Goal: Task Accomplishment & Management: Manage account settings

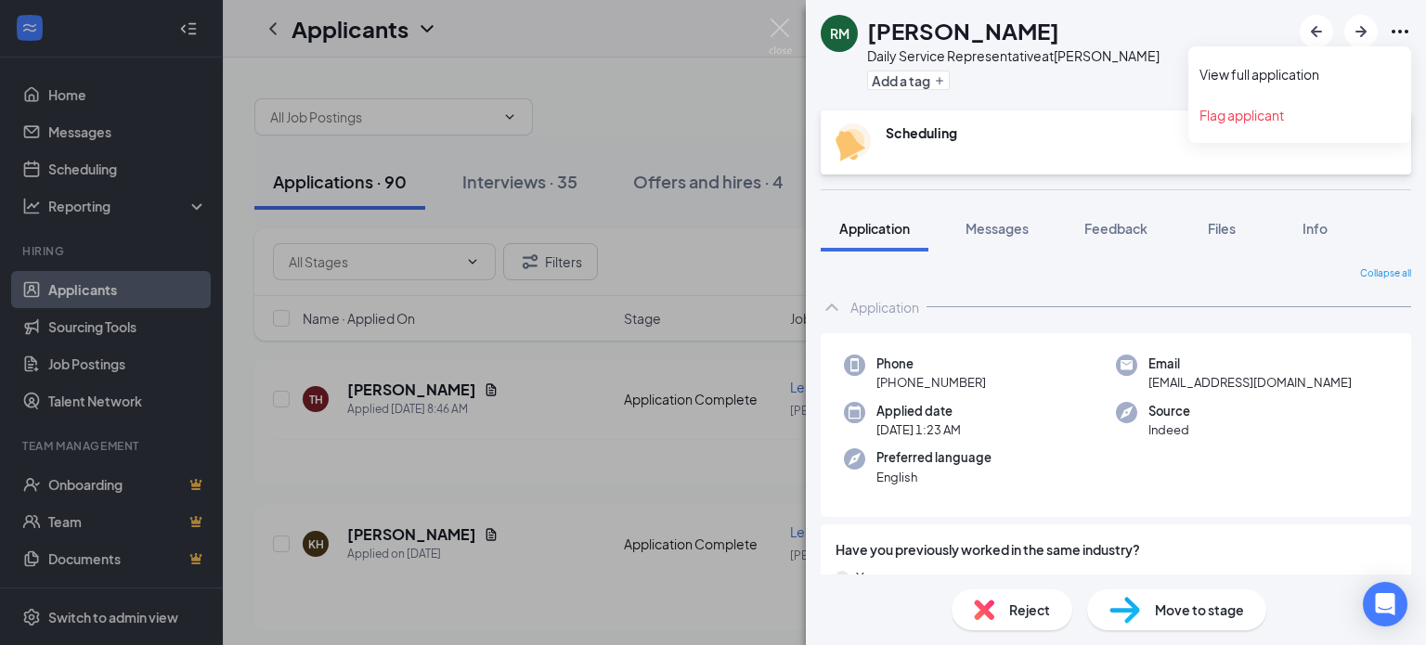
click at [1402, 21] on icon "Ellipses" at bounding box center [1400, 31] width 22 height 22
drag, startPoint x: 1402, startPoint y: 35, endPoint x: 814, endPoint y: 61, distance: 588.2
click at [1392, 44] on body "Home Messages Scheduling Reporting Hiring Applicants Sourcing Tools Job Posting…" at bounding box center [713, 322] width 1426 height 645
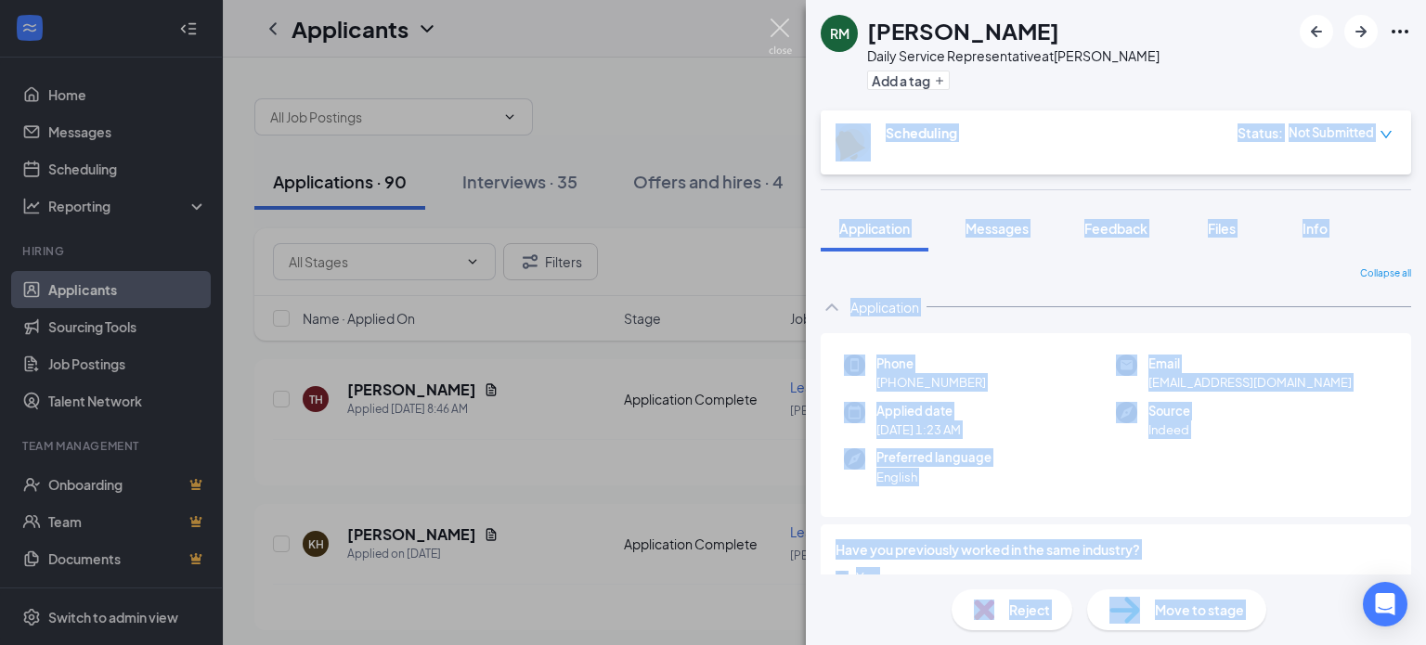
click at [772, 23] on img at bounding box center [780, 37] width 23 height 36
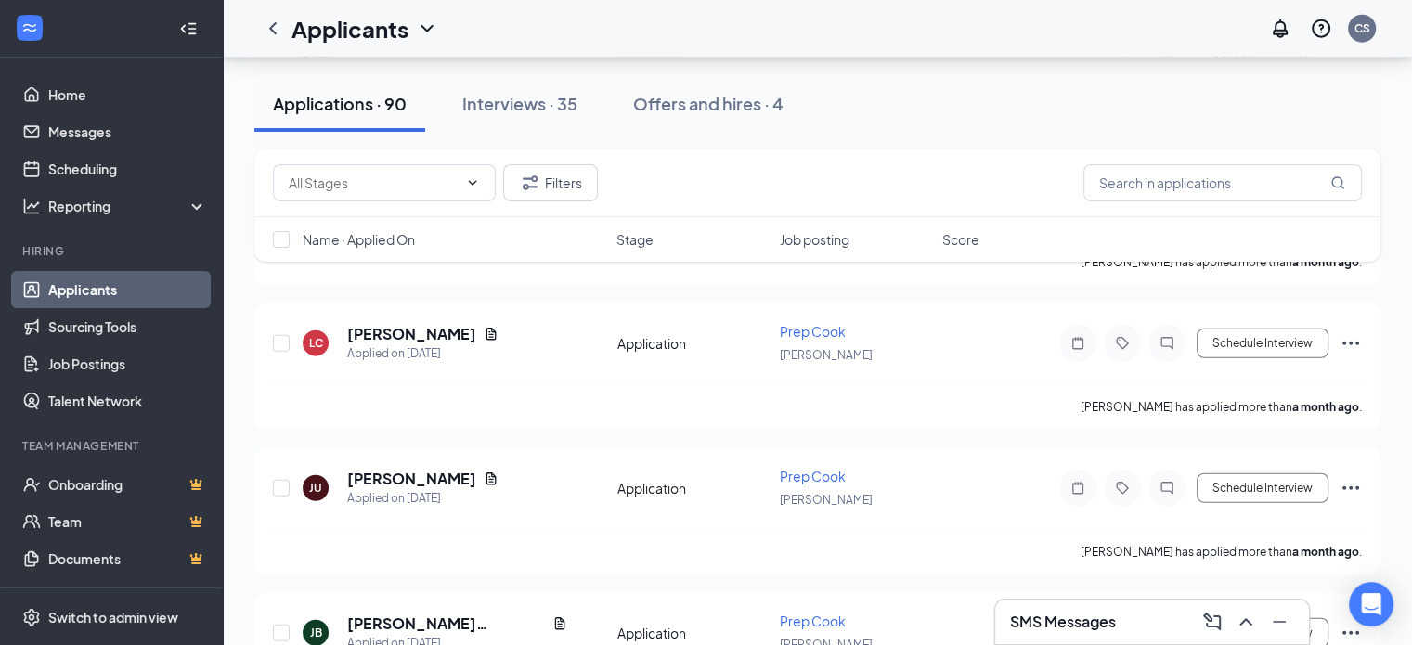
scroll to position [12439, 0]
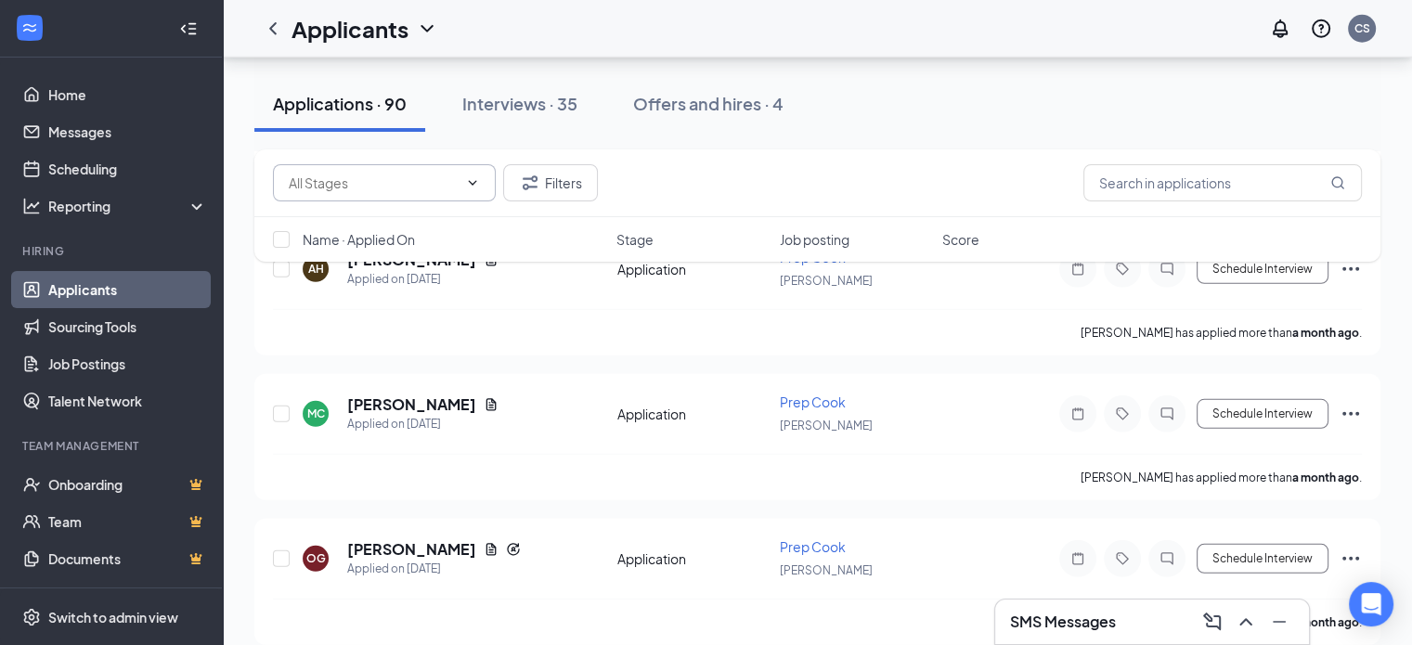
click at [406, 181] on input "text" at bounding box center [373, 183] width 169 height 20
click at [1177, 186] on input "text" at bounding box center [1222, 182] width 278 height 37
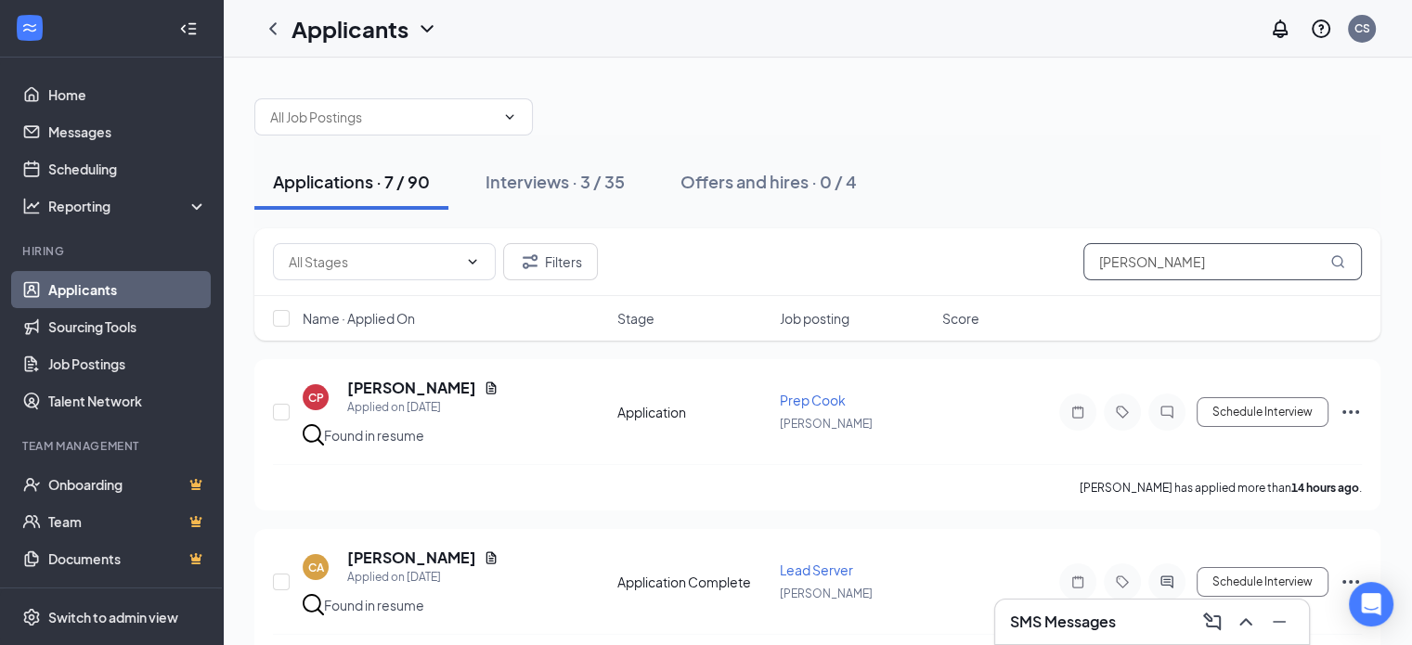
type input "[PERSON_NAME]"
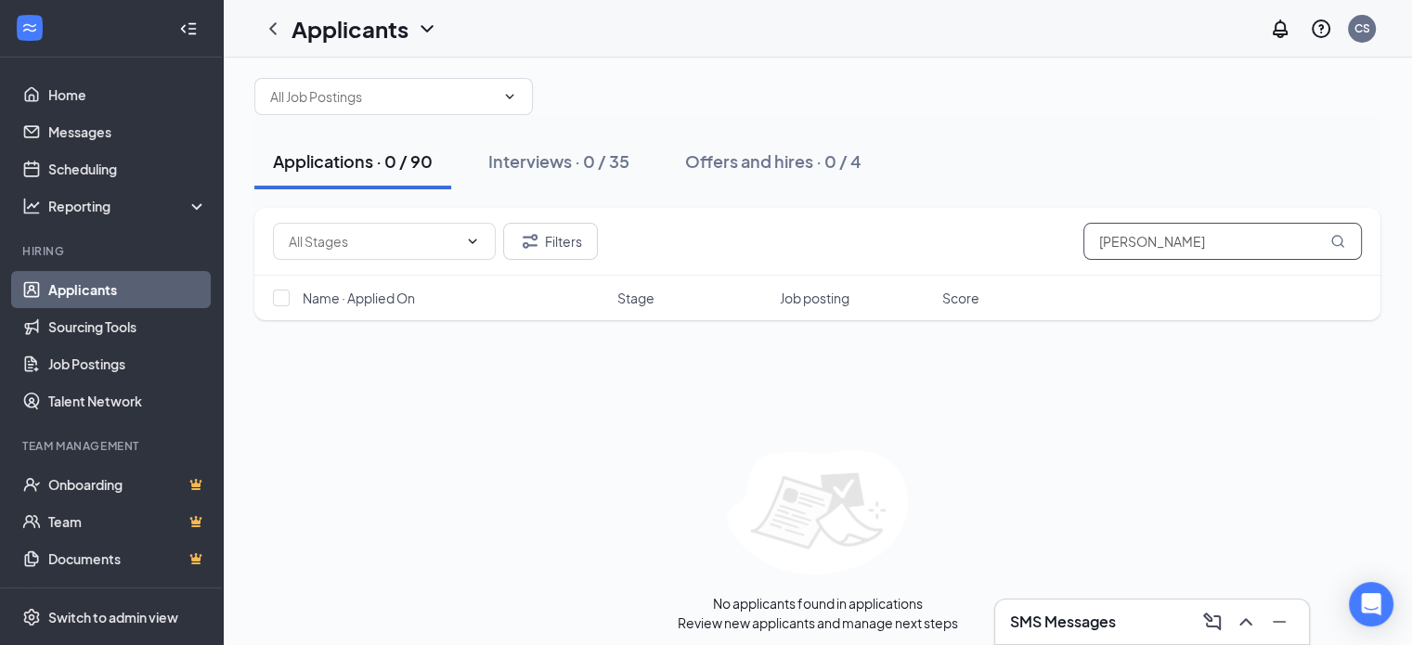
scroll to position [26, 0]
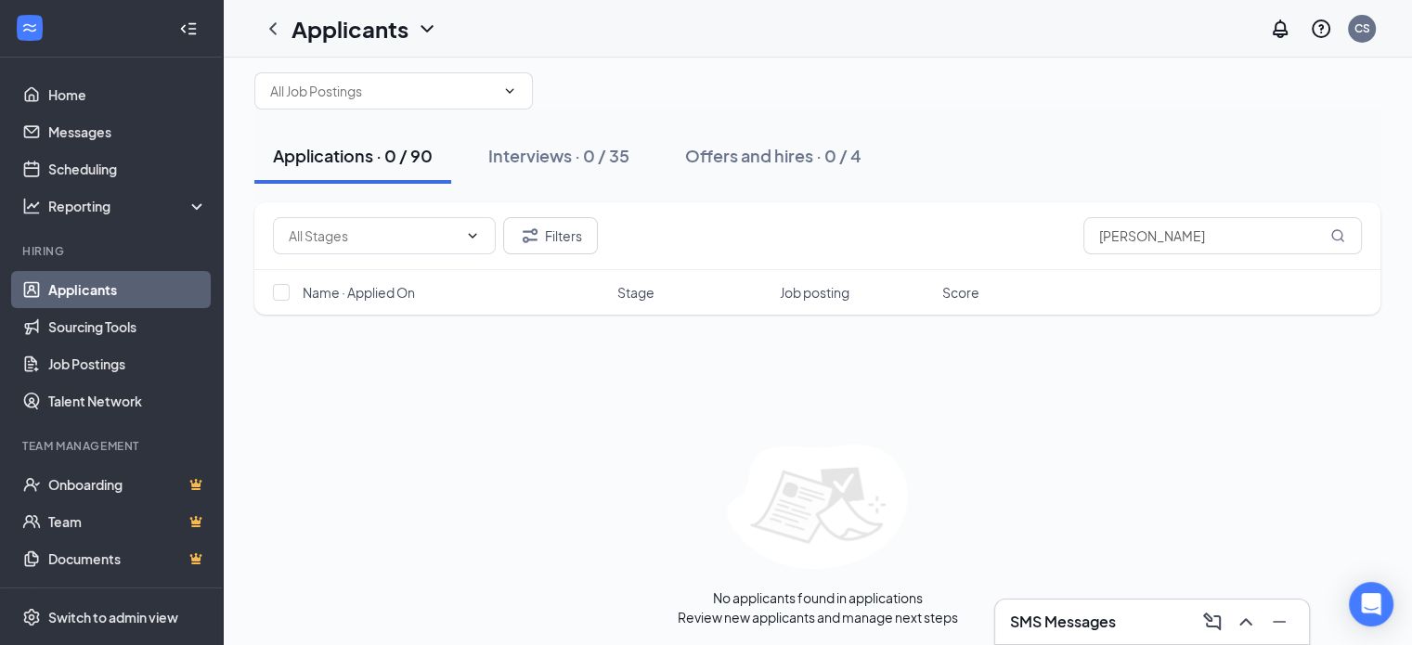
click at [1087, 630] on h3 "SMS Messages" at bounding box center [1063, 622] width 106 height 20
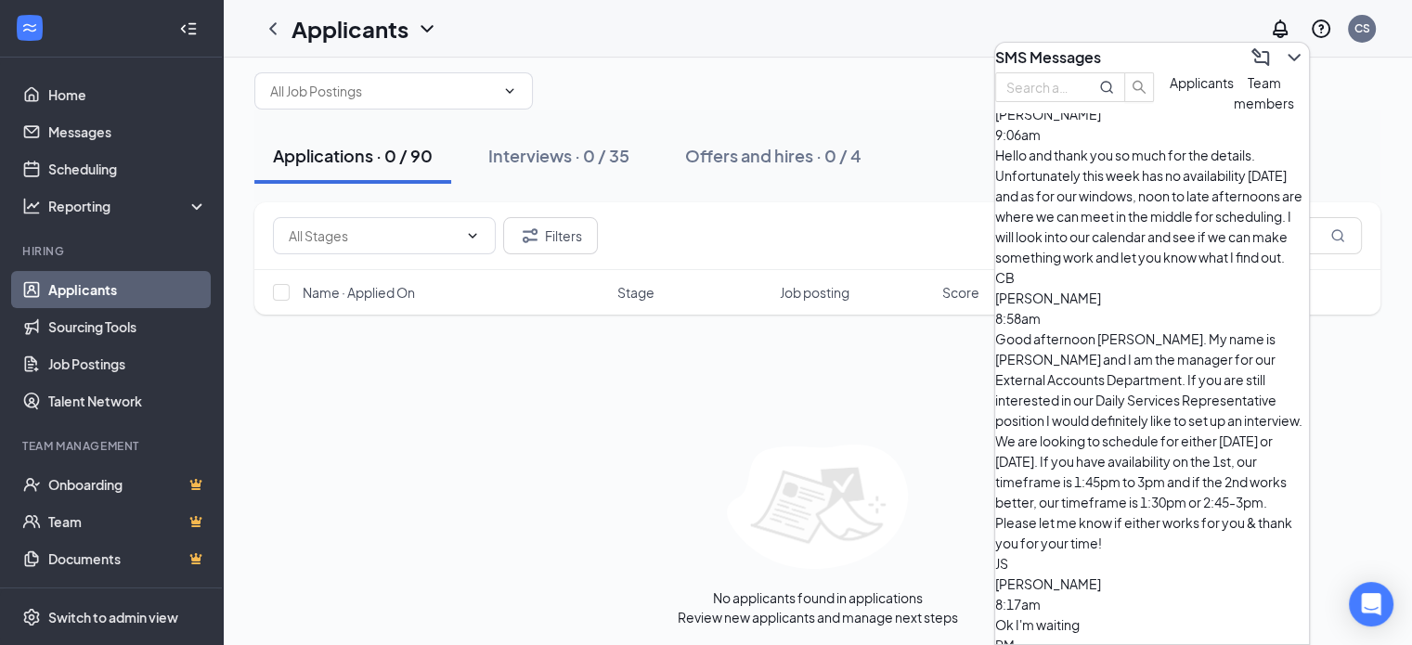
scroll to position [0, 0]
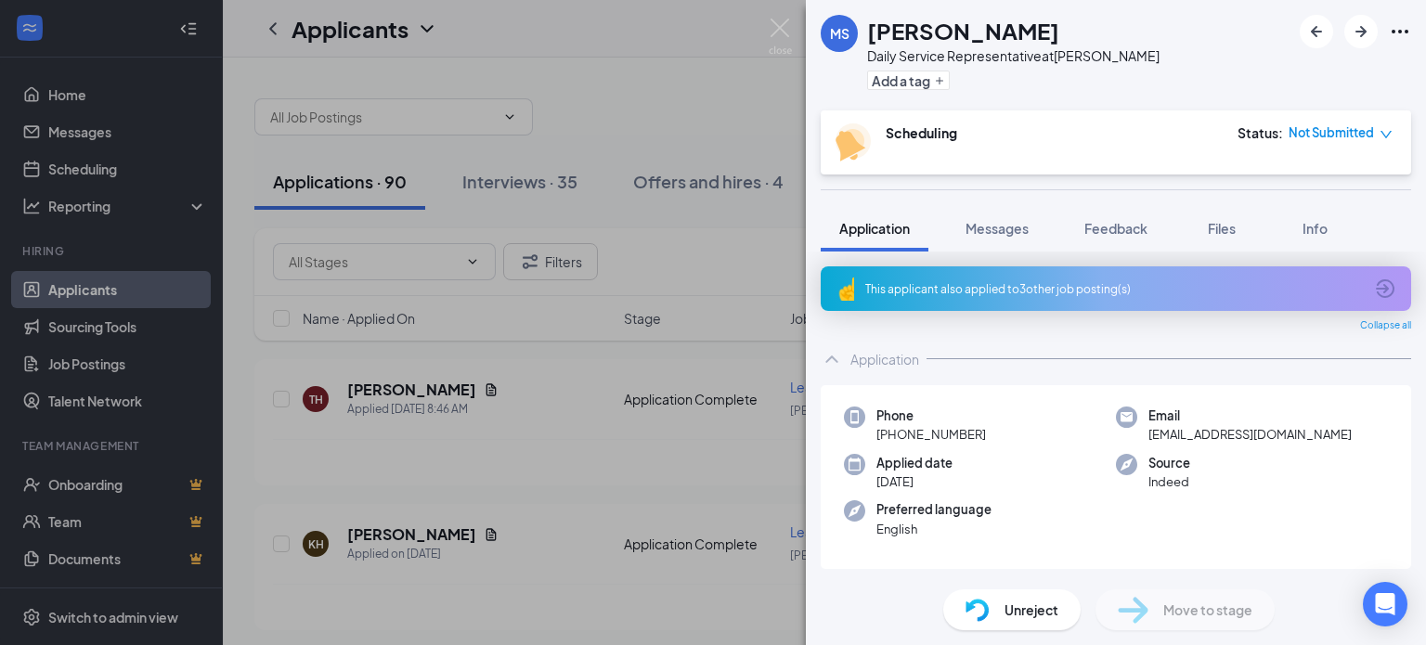
click at [1033, 612] on span "Unreject" at bounding box center [1031, 610] width 54 height 20
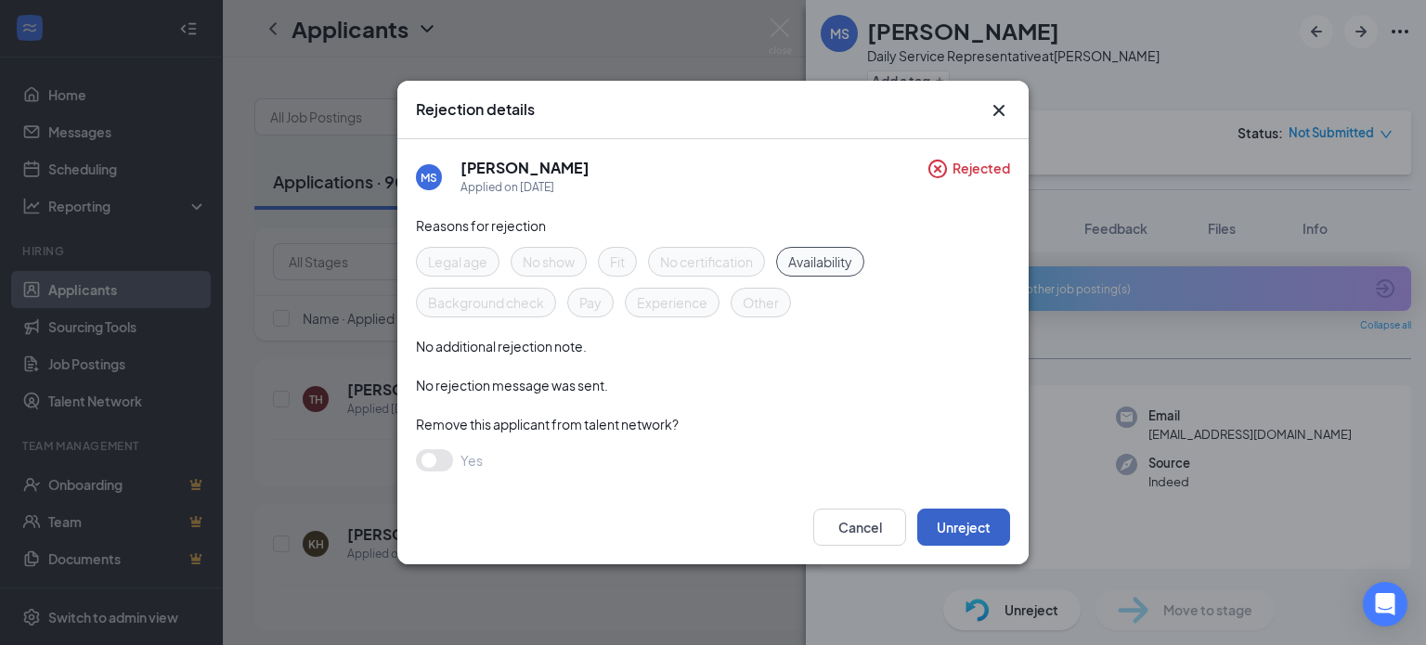
click at [974, 537] on button "Unreject" at bounding box center [963, 527] width 93 height 37
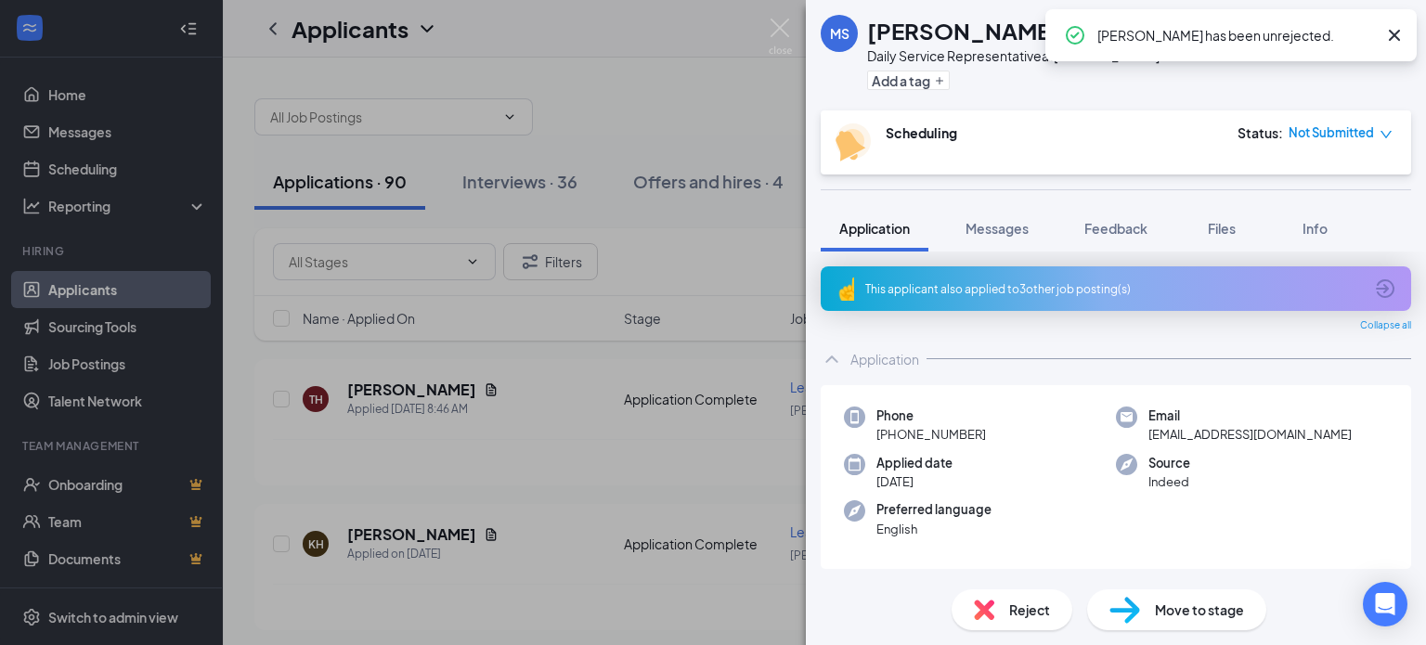
click at [1396, 33] on icon "Cross" at bounding box center [1394, 35] width 11 height 11
click at [775, 23] on img at bounding box center [780, 37] width 23 height 36
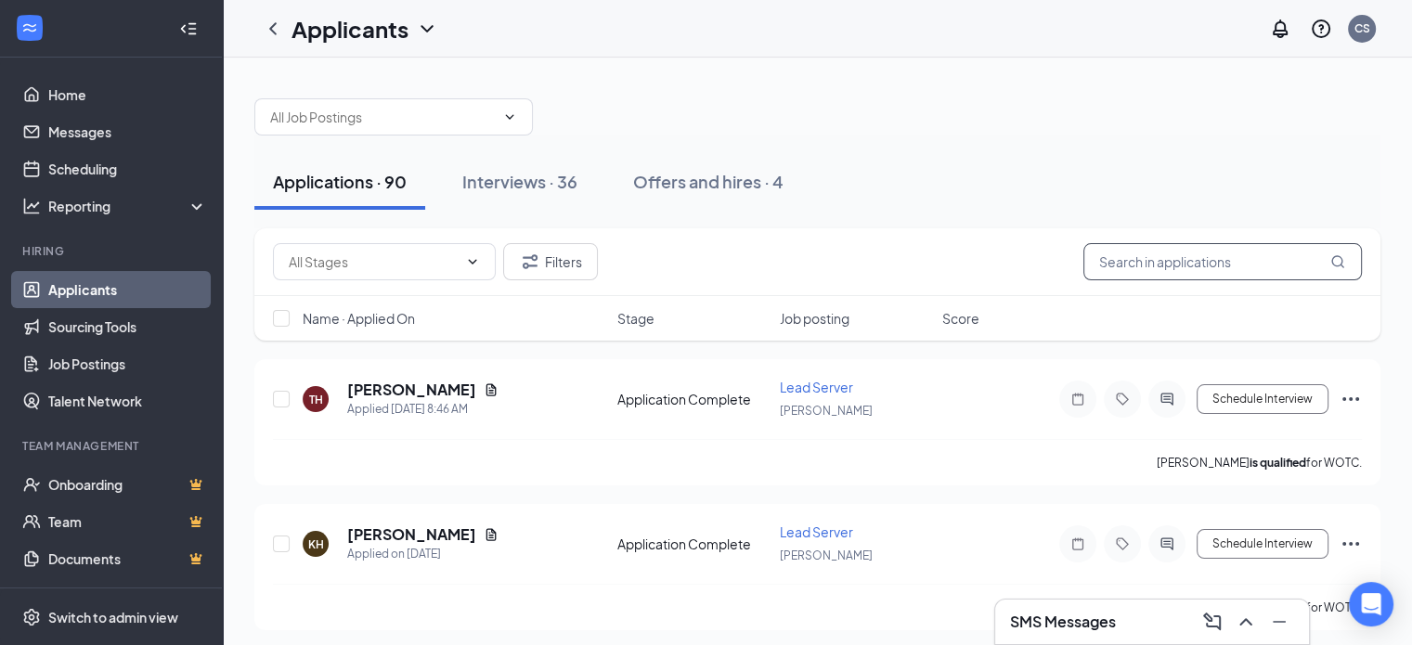
click at [1119, 264] on input "text" at bounding box center [1222, 261] width 278 height 37
type input "[PERSON_NAME]"
